Goal: Task Accomplishment & Management: Use online tool/utility

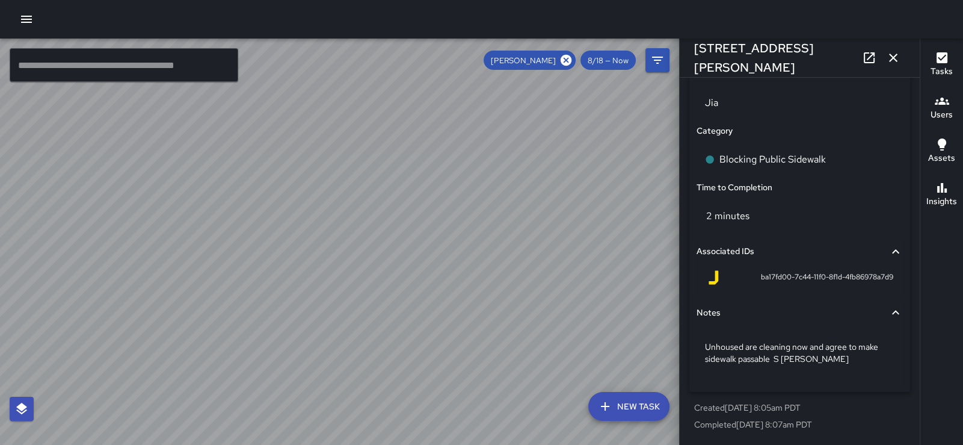
scroll to position [800, 0]
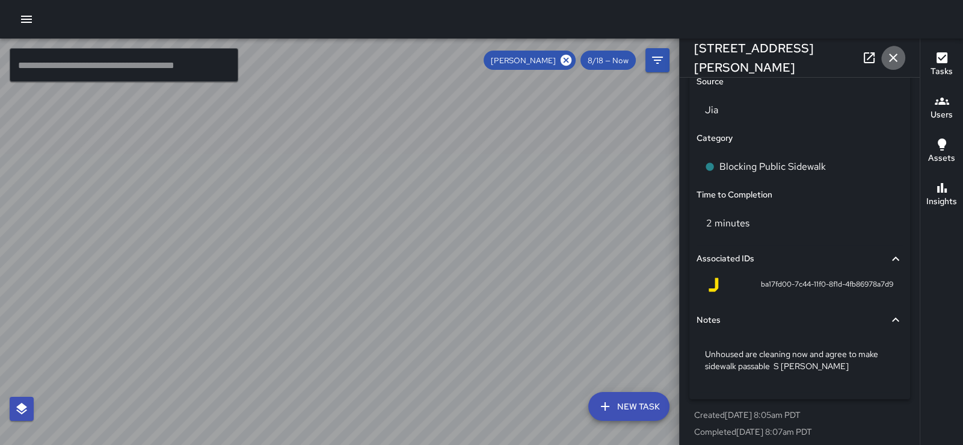
click at [892, 60] on icon "button" at bounding box center [893, 58] width 14 height 14
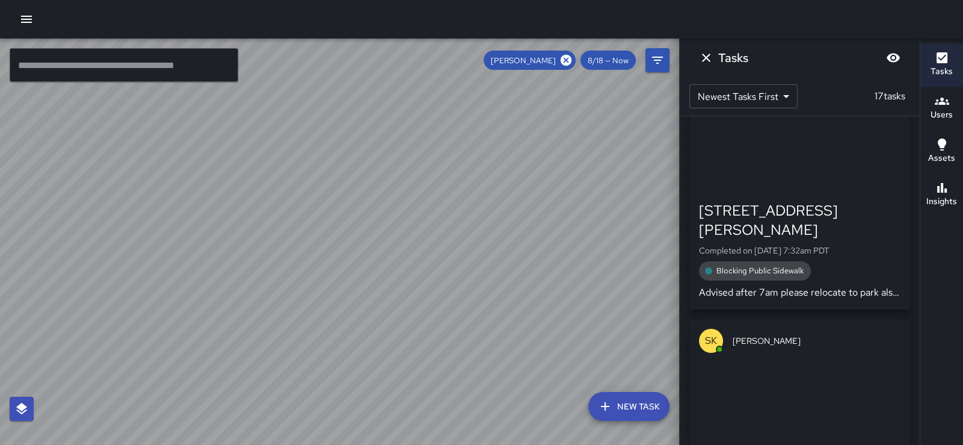
scroll to position [3884, 0]
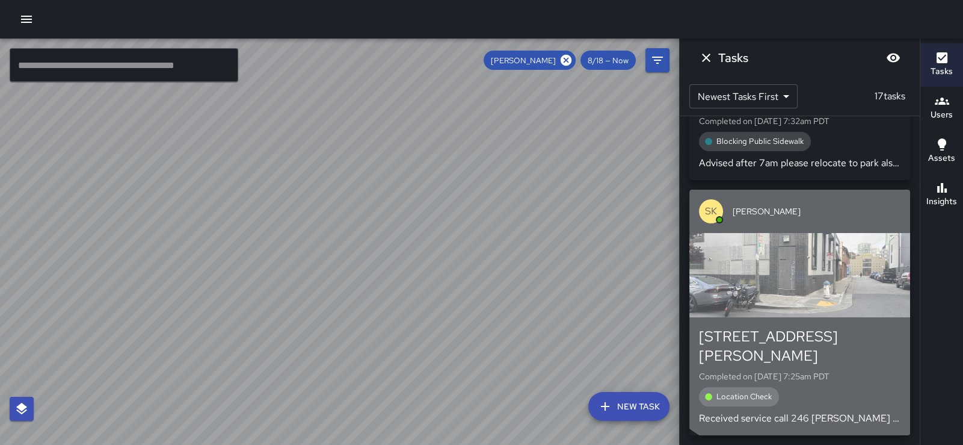
click at [808, 274] on div "button" at bounding box center [799, 275] width 221 height 84
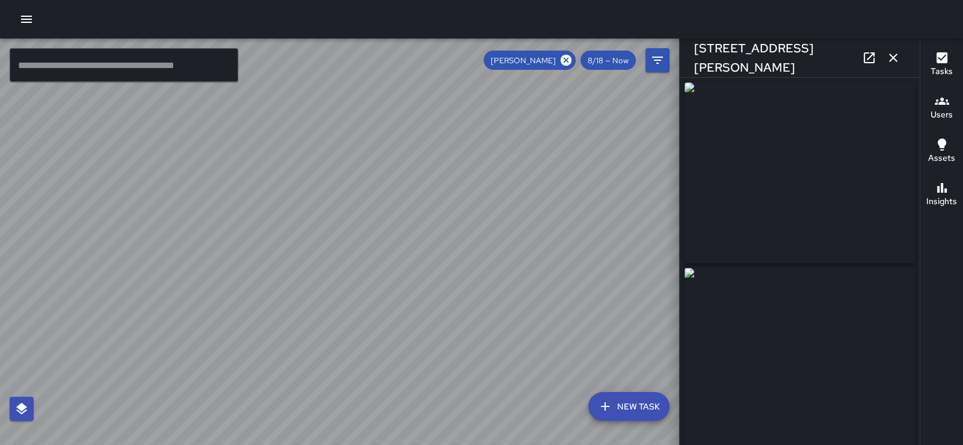
type input "**********"
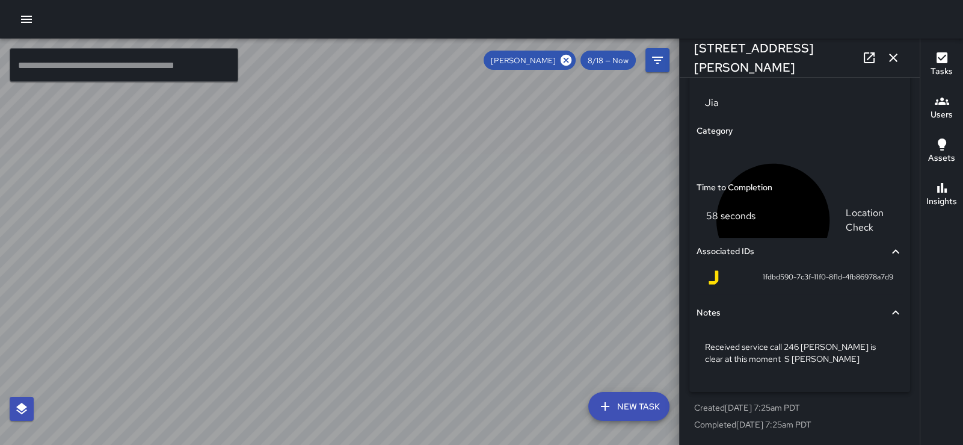
scroll to position [872, 0]
click at [889, 61] on icon "button" at bounding box center [893, 58] width 8 height 8
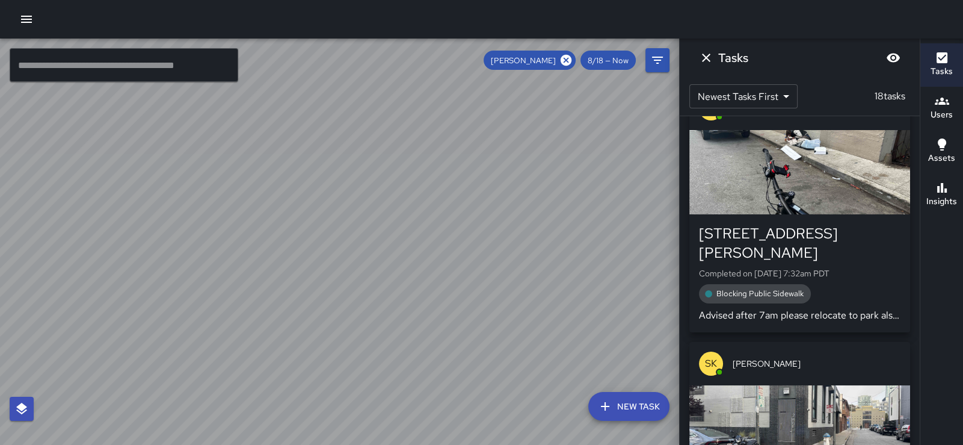
scroll to position [3914, 0]
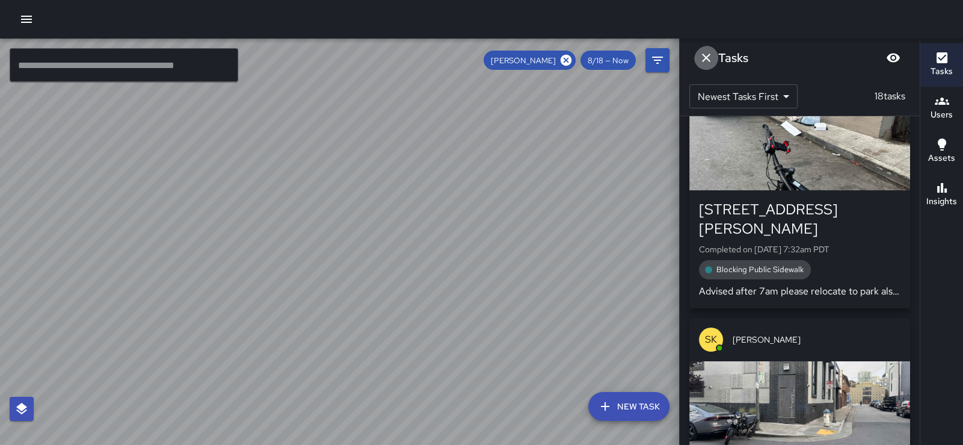
click at [711, 58] on icon "Dismiss" at bounding box center [706, 58] width 14 height 14
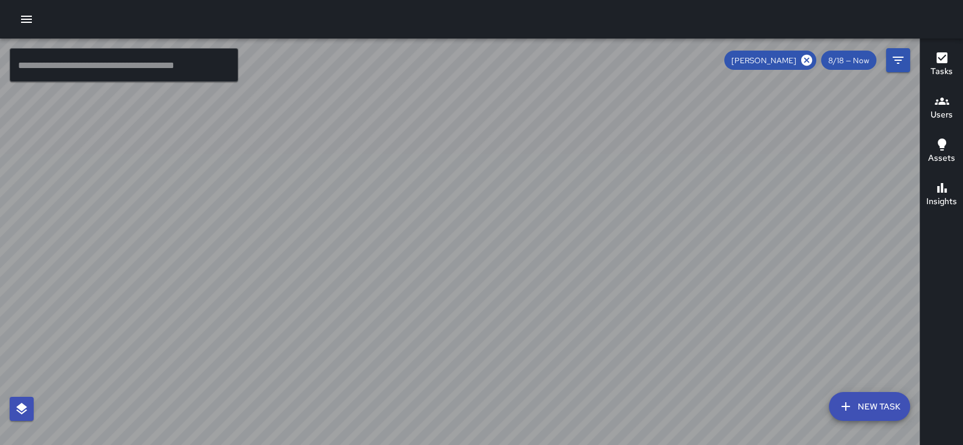
drag, startPoint x: 599, startPoint y: 246, endPoint x: 573, endPoint y: 283, distance: 45.1
click at [573, 283] on div at bounding box center [460, 242] width 920 height 406
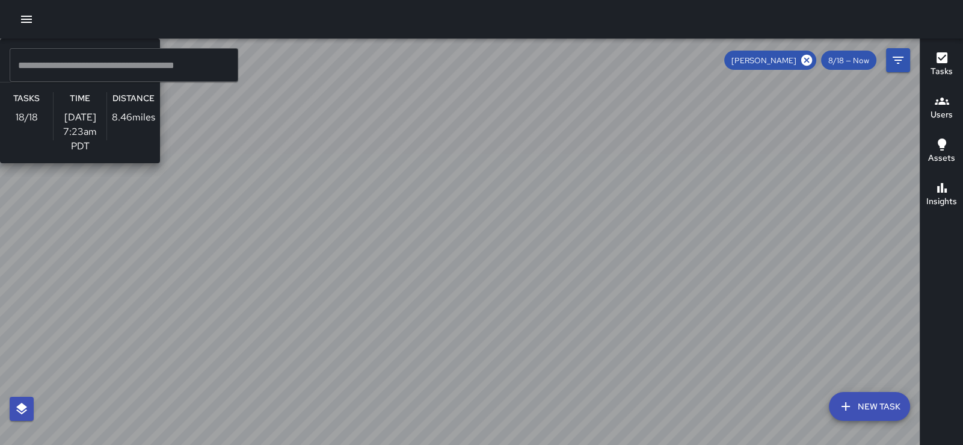
drag, startPoint x: 496, startPoint y: 290, endPoint x: 522, endPoint y: 174, distance: 118.4
click at [522, 174] on div "SK [PERSON_NAME] Supervisor Tasks 18 / 18 Time [DATE] 7:23am PDT Distance 8.46 …" at bounding box center [460, 242] width 920 height 406
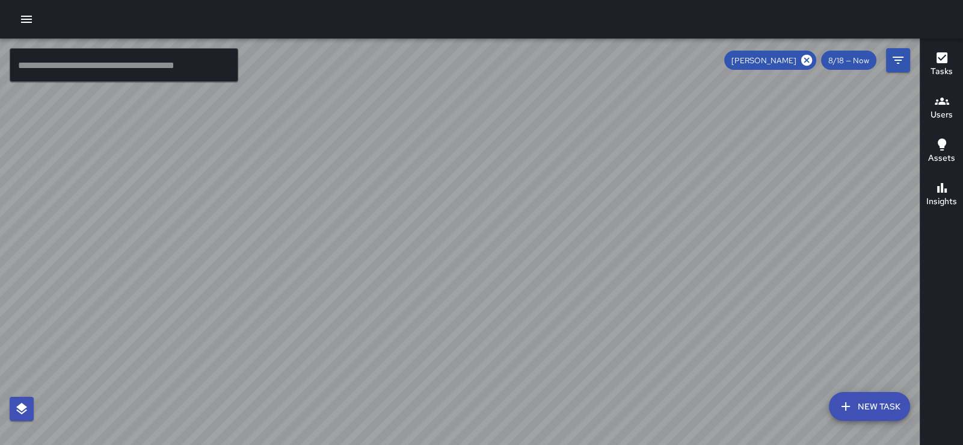
scroll to position [4656, 0]
click at [537, 132] on div at bounding box center [460, 242] width 920 height 406
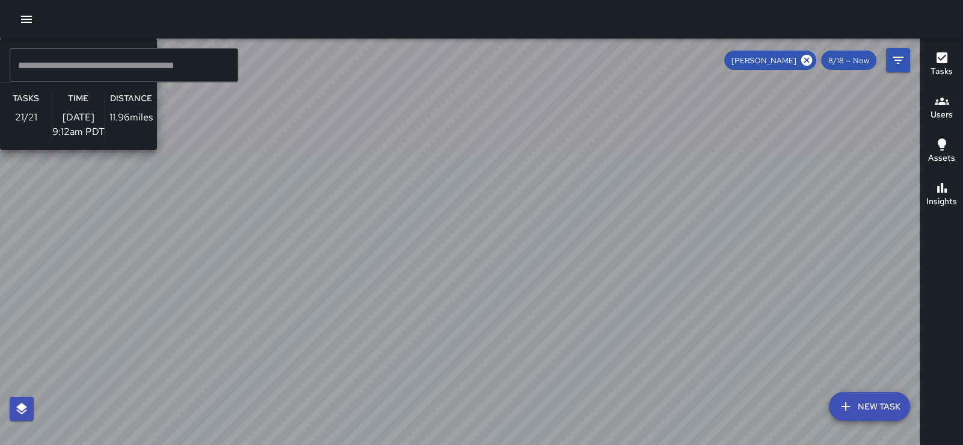
click at [519, 169] on div "SK [PERSON_NAME] Supervisor Tasks 21 / 21 Time [DATE] 9:12am PDT Distance 11.96…" at bounding box center [460, 242] width 920 height 406
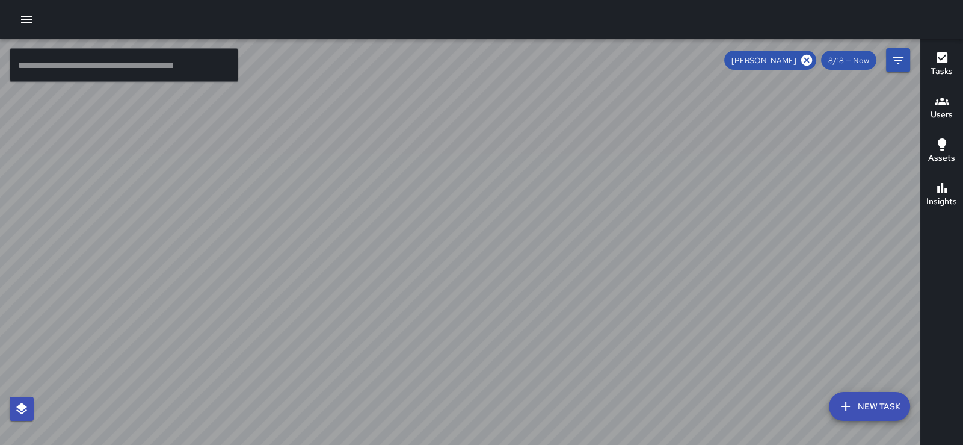
scroll to position [5422, 0]
